Goal: Information Seeking & Learning: Learn about a topic

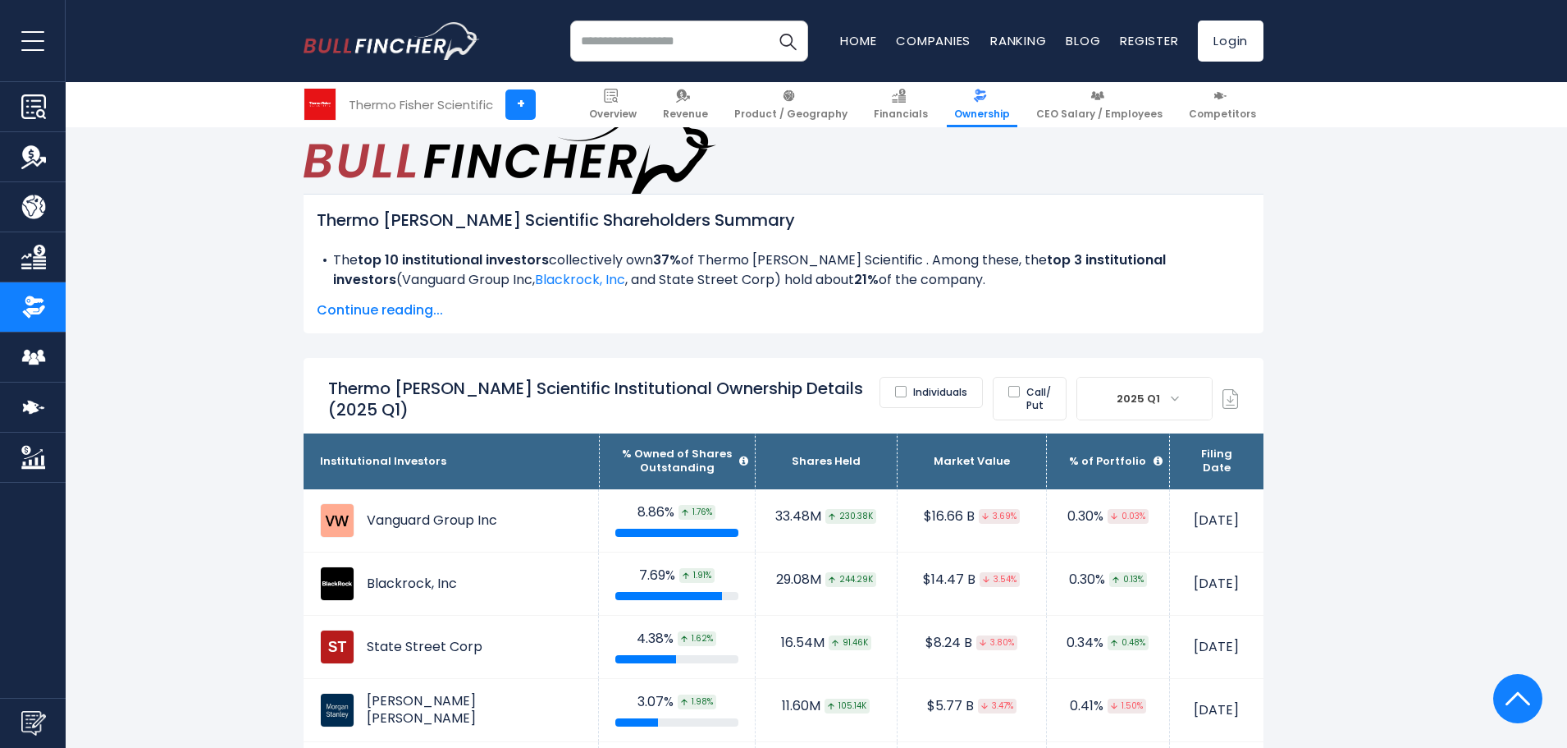
scroll to position [821, 0]
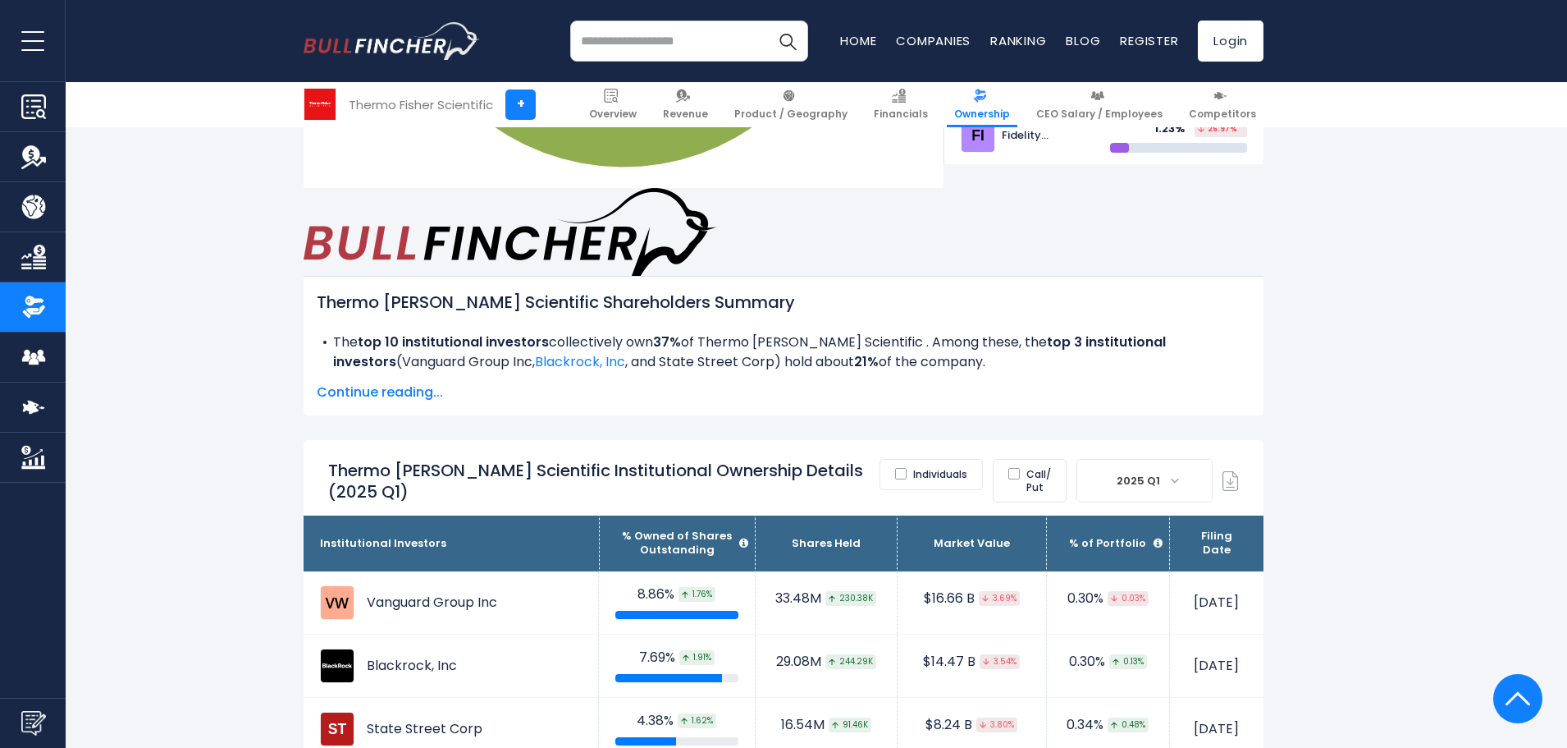
drag, startPoint x: 382, startPoint y: 280, endPoint x: 393, endPoint y: 280, distance: 10.7
click at [382, 382] on span "Continue reading..." at bounding box center [784, 392] width 934 height 20
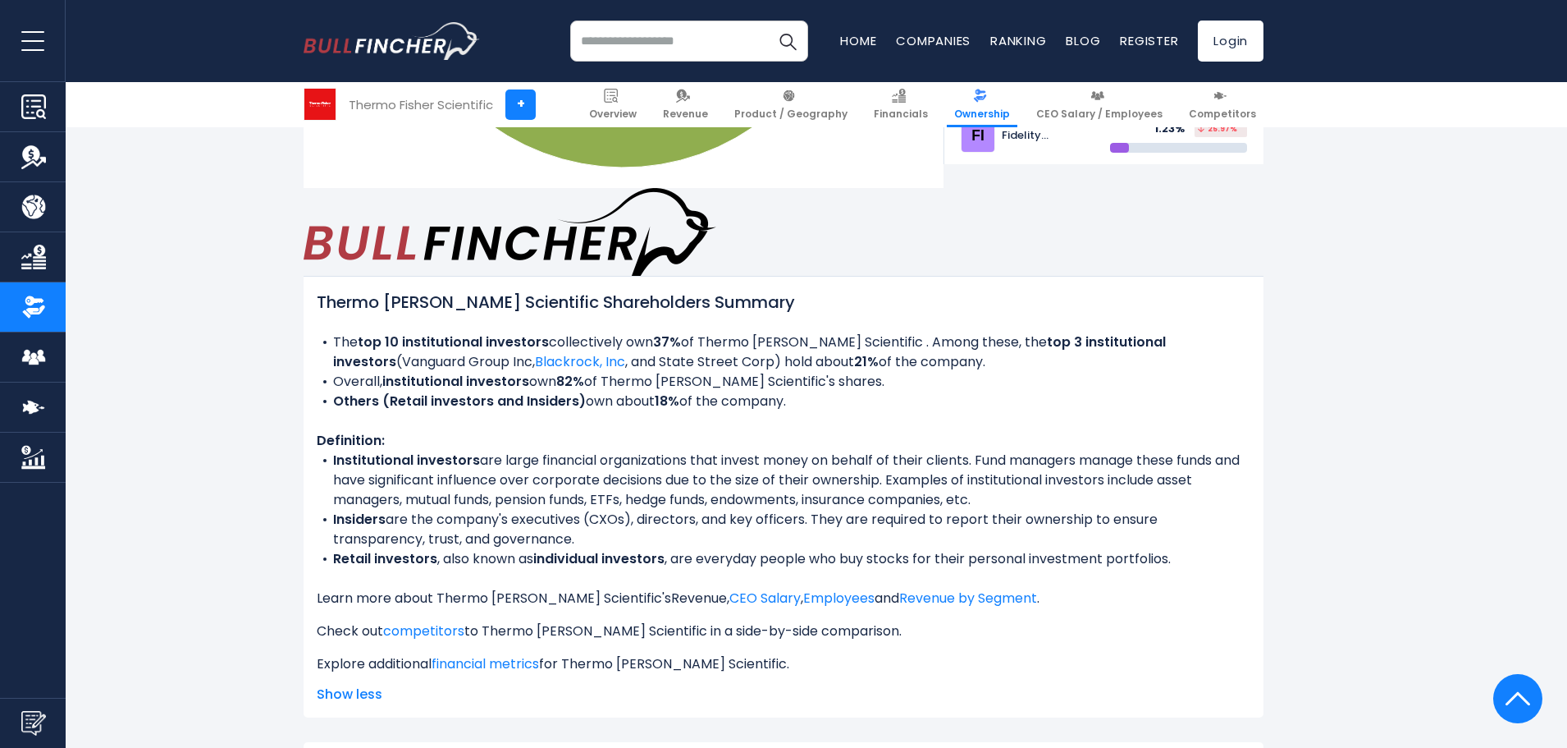
click at [671, 588] on link "Revenue" at bounding box center [699, 597] width 56 height 19
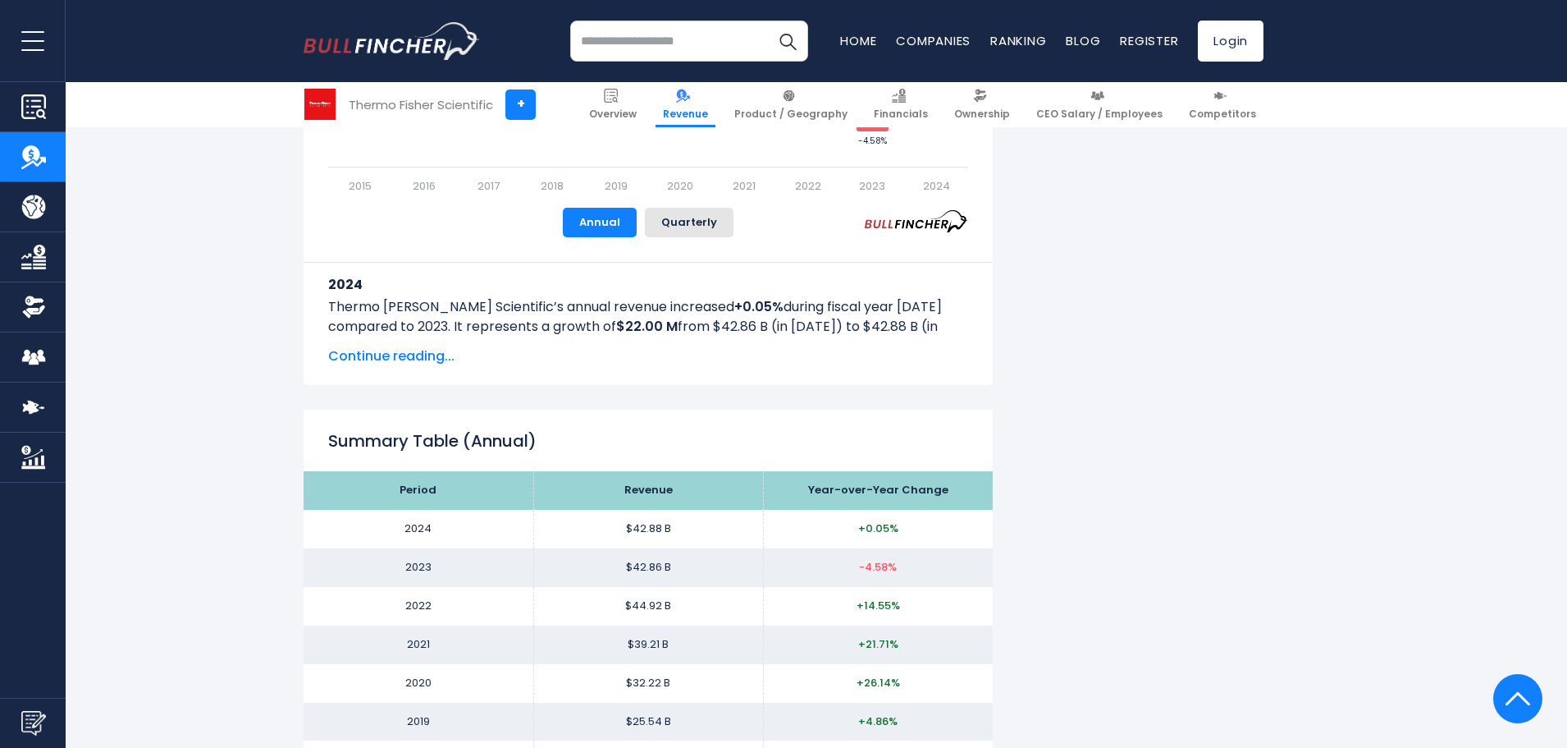
scroll to position [1395, 0]
